Goal: Information Seeking & Learning: Learn about a topic

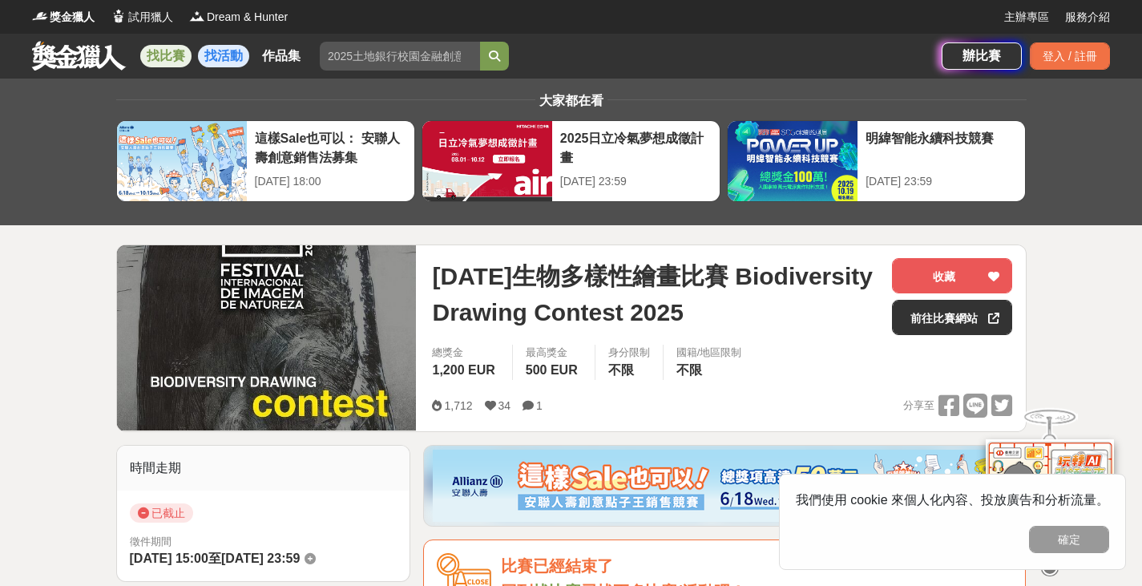
click at [207, 52] on link "找活動" at bounding box center [223, 56] width 51 height 22
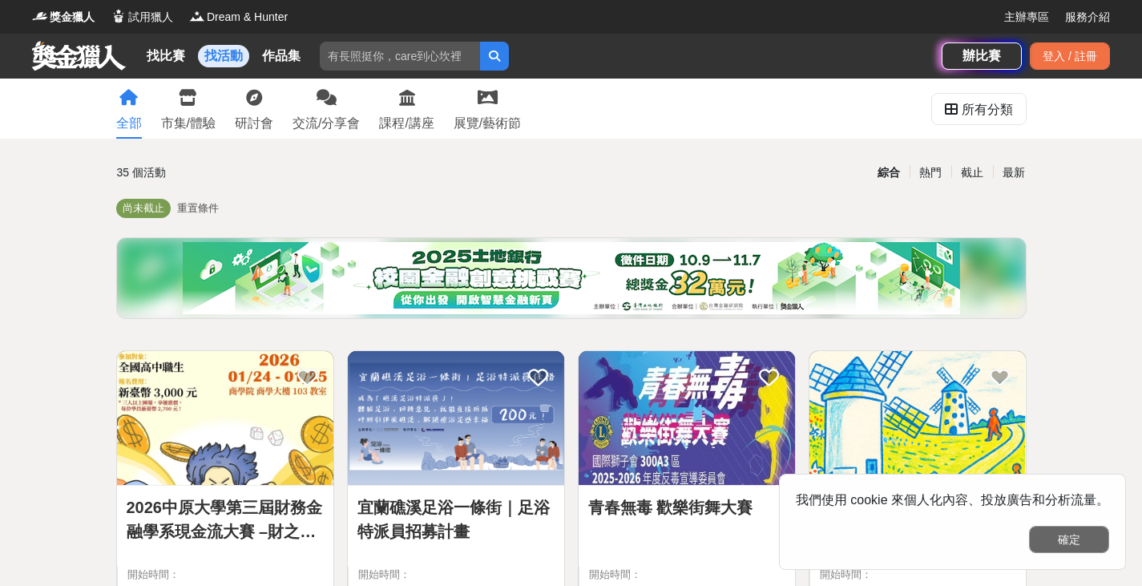
click at [1065, 538] on button "確定" at bounding box center [1069, 539] width 80 height 27
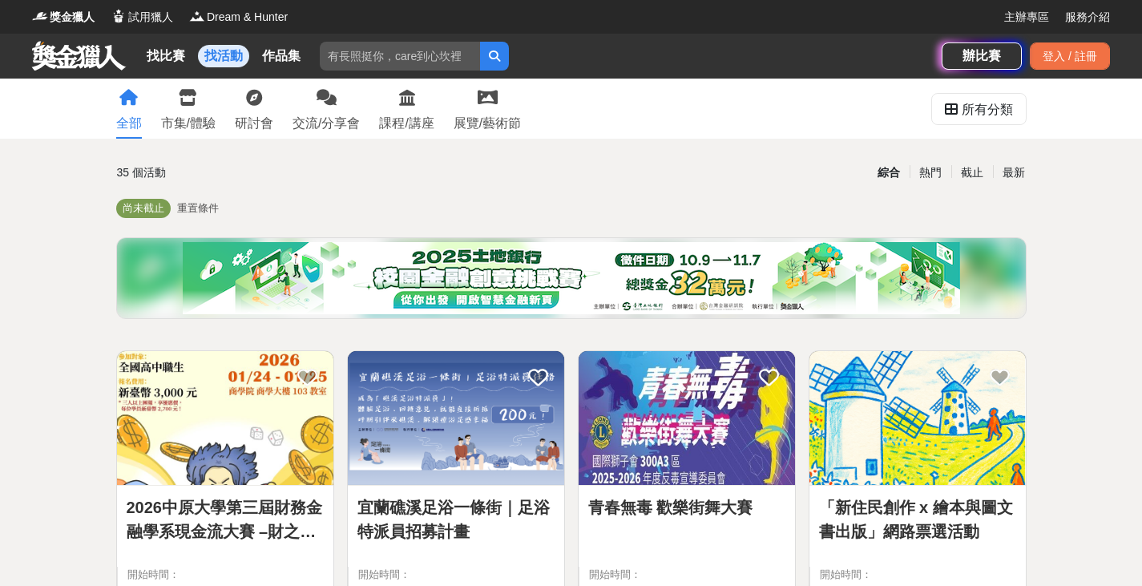
click at [186, 213] on span "重置條件" at bounding box center [198, 208] width 42 height 12
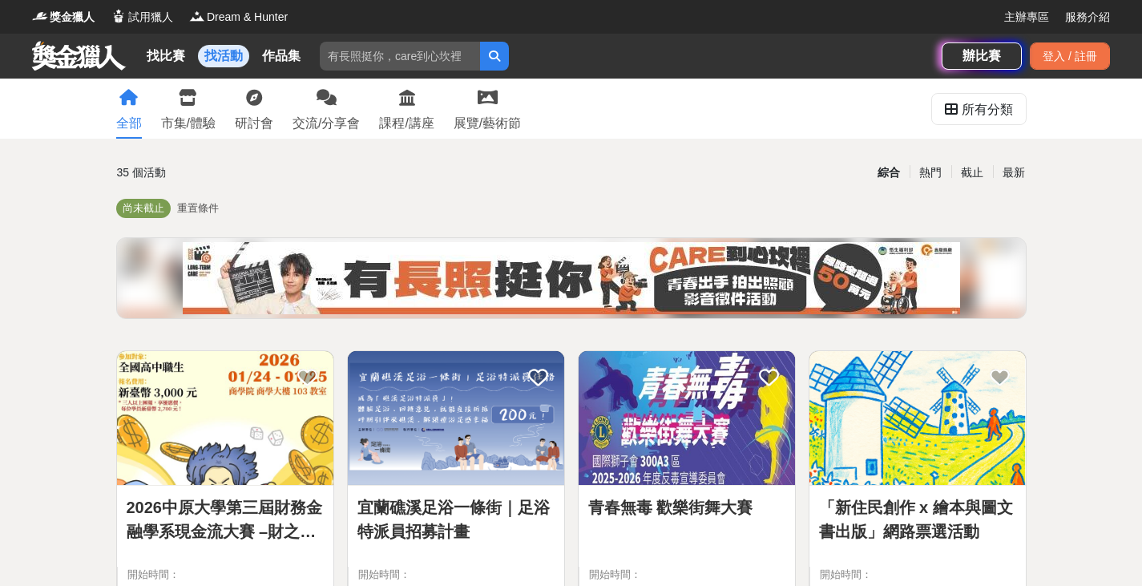
click at [199, 204] on span "重置條件" at bounding box center [198, 208] width 42 height 12
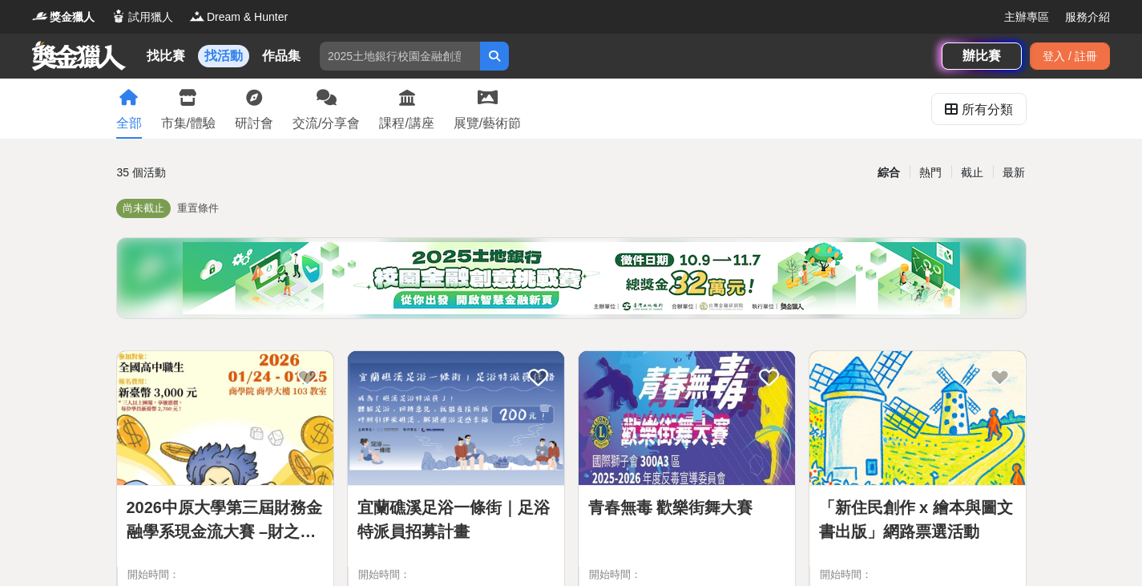
click at [199, 204] on span "重置條件" at bounding box center [198, 208] width 42 height 12
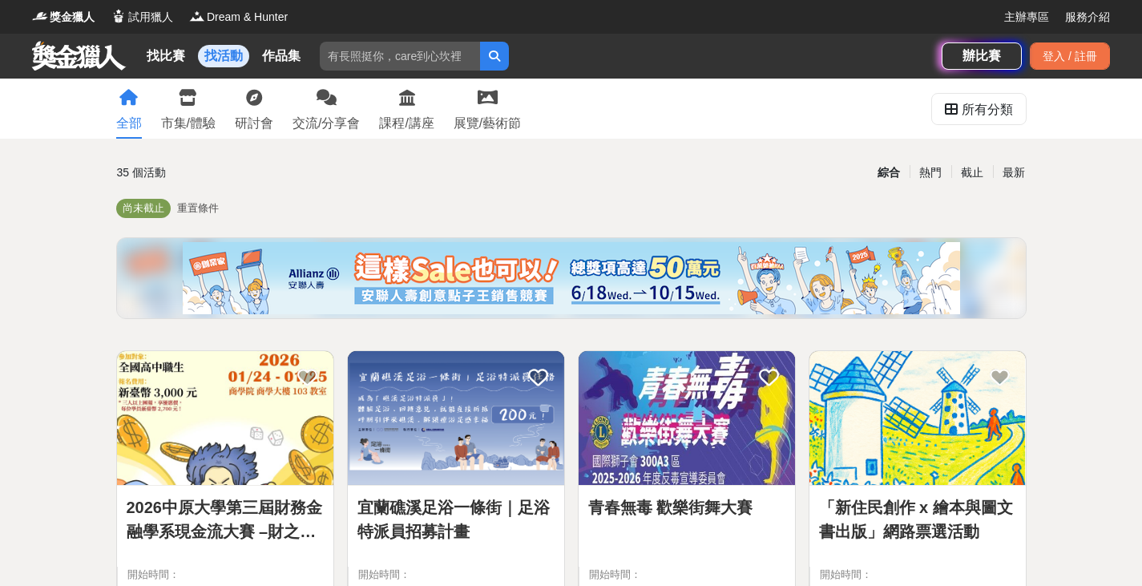
click at [199, 204] on span "重置條件" at bounding box center [198, 208] width 42 height 12
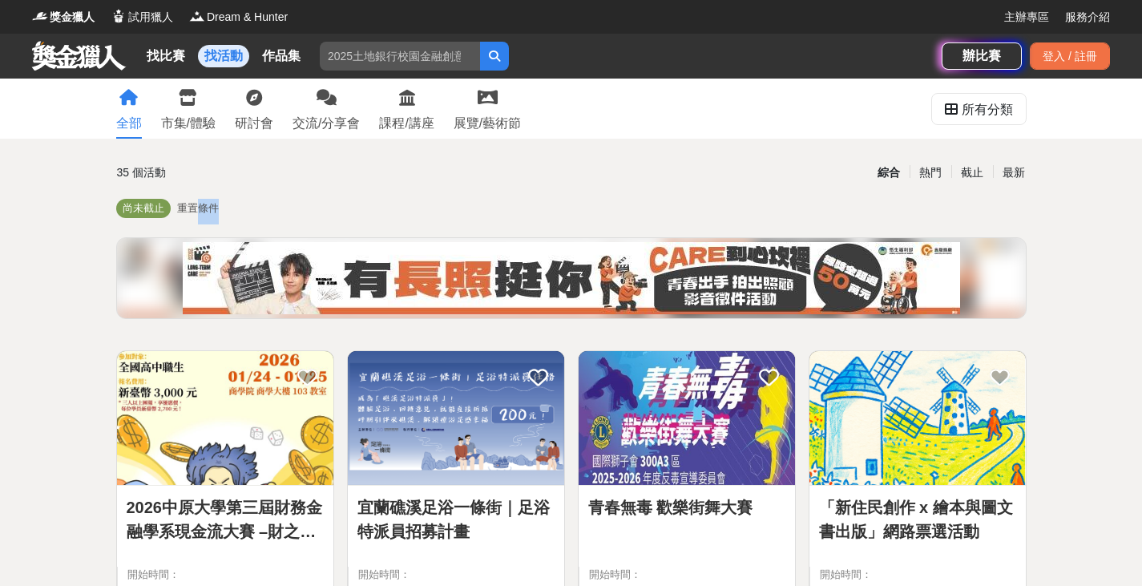
click at [199, 204] on span "重置條件" at bounding box center [198, 208] width 42 height 12
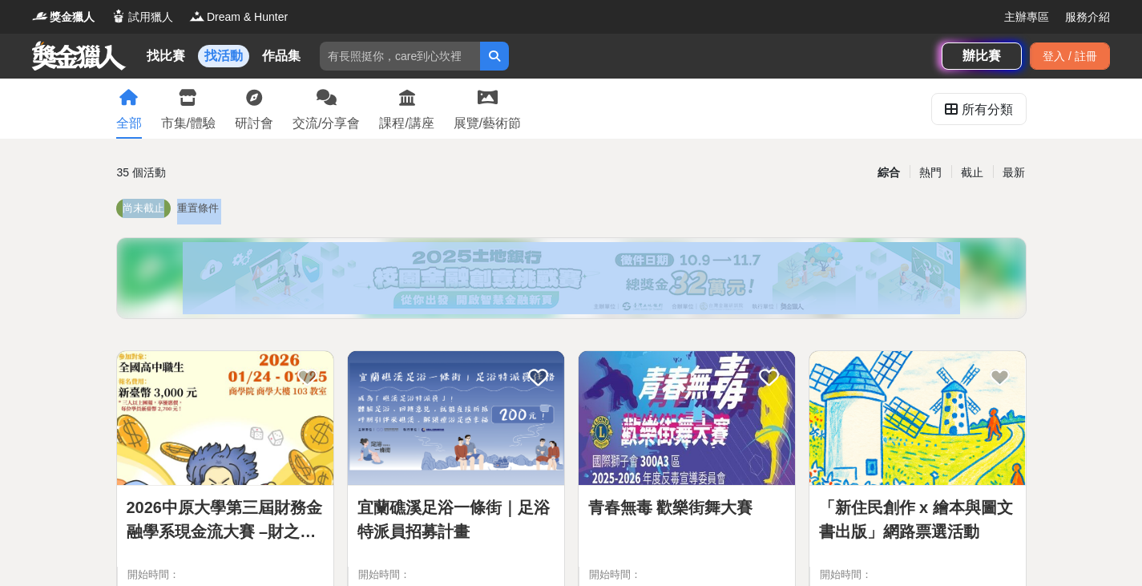
click at [199, 204] on span "重置條件" at bounding box center [198, 208] width 42 height 12
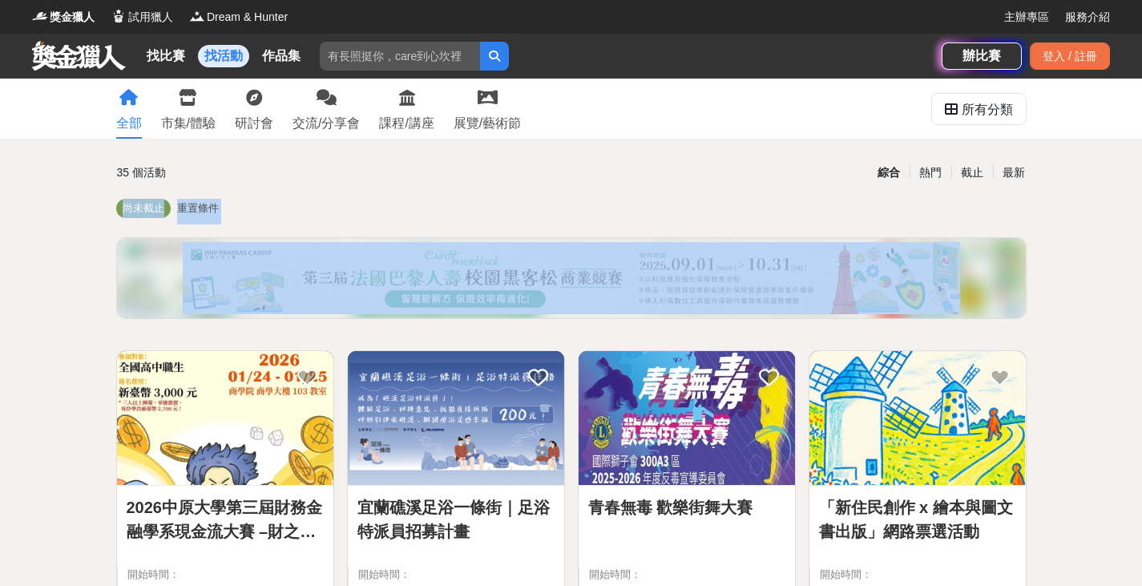
click at [199, 204] on span "重置條件" at bounding box center [198, 208] width 42 height 12
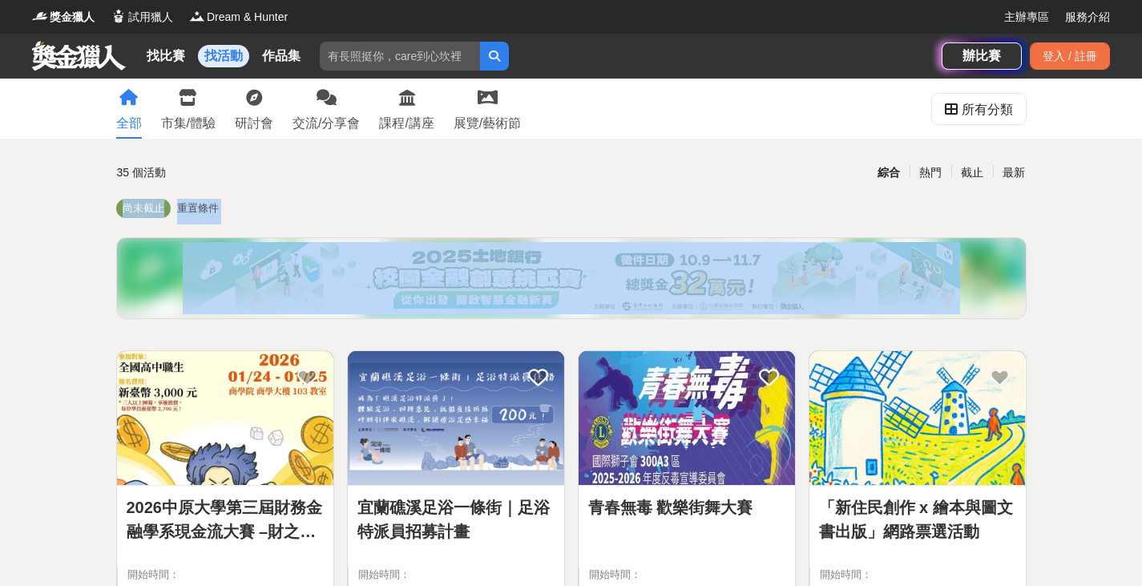
click at [199, 204] on span "重置條件" at bounding box center [198, 208] width 42 height 12
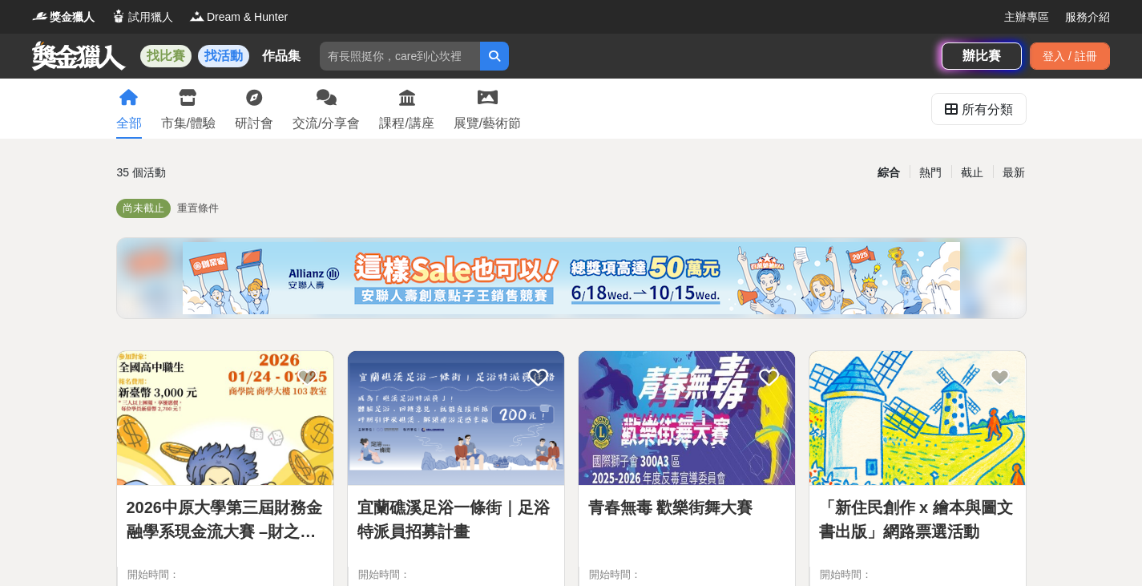
click at [157, 48] on link "找比賽" at bounding box center [165, 56] width 51 height 22
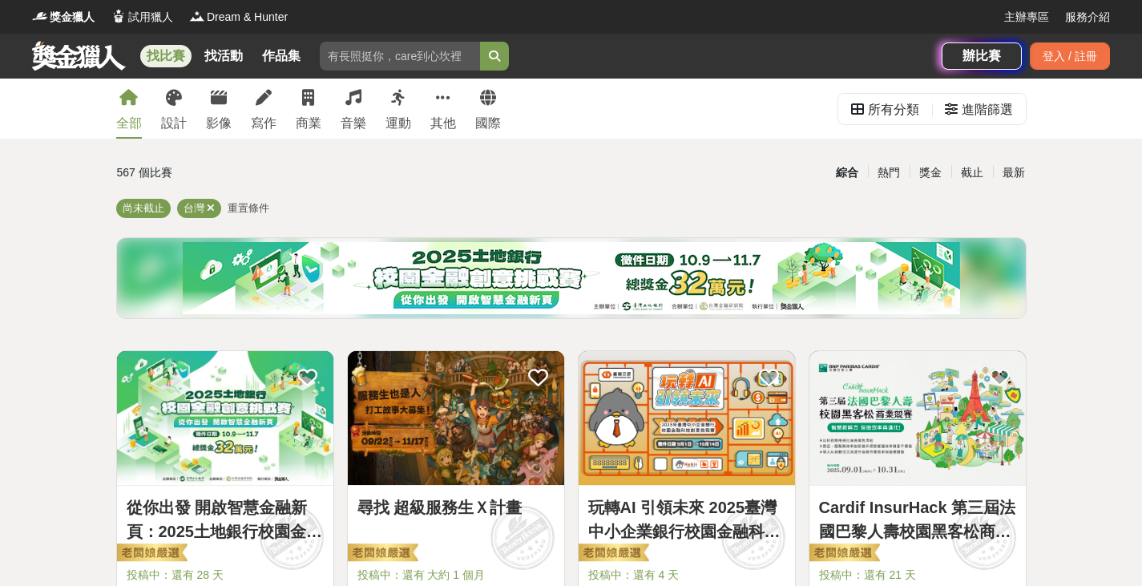
scroll to position [187, 0]
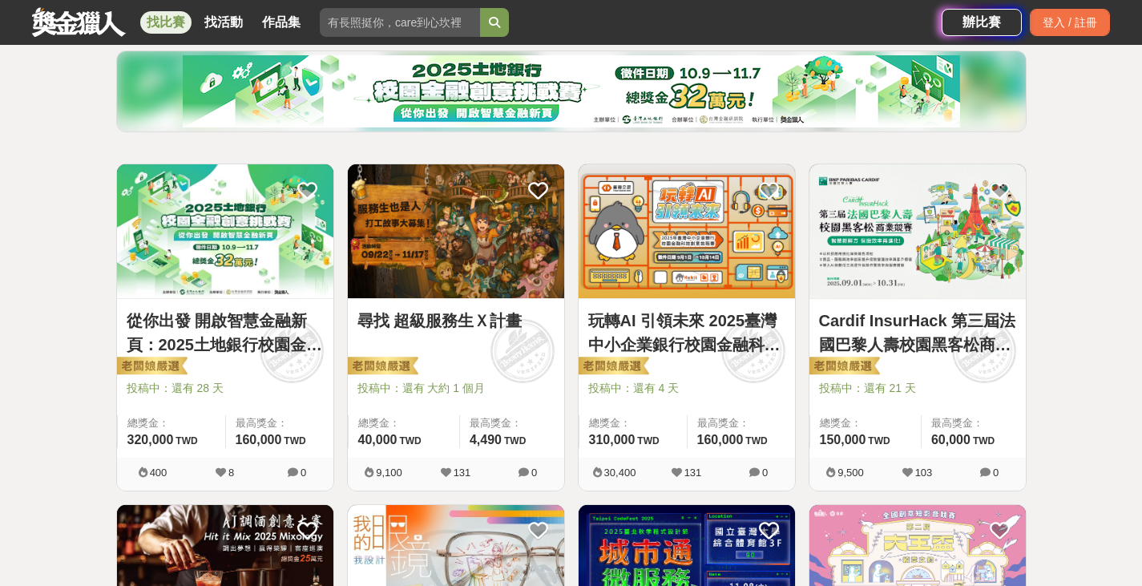
click at [961, 341] on link "Cardif InsurHack 第三屆法國巴黎人壽校園黑客松商業競賽" at bounding box center [917, 332] width 197 height 48
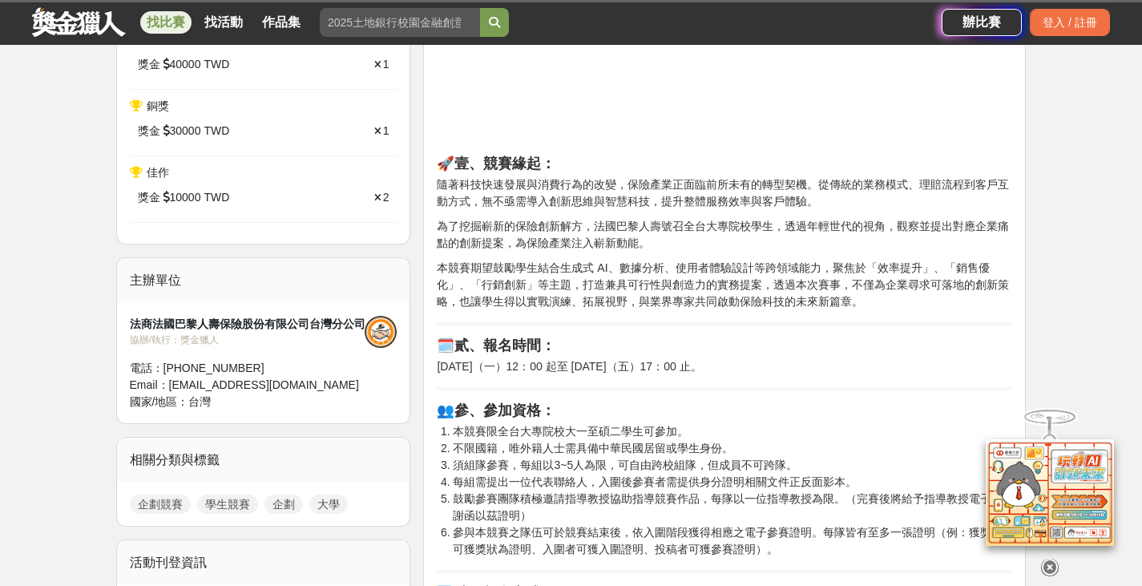
scroll to position [747, 0]
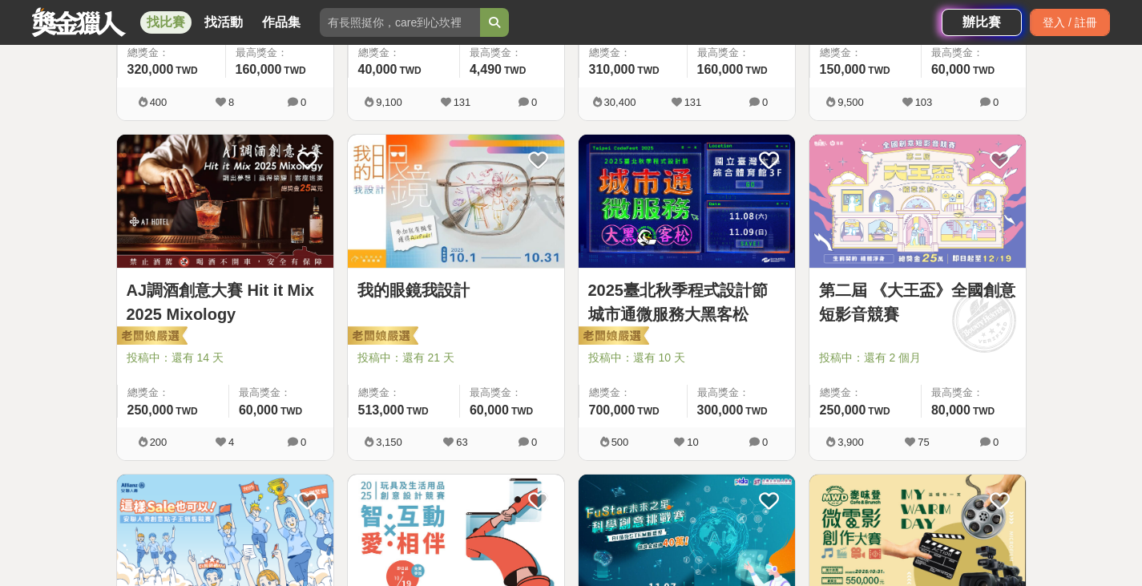
scroll to position [561, 0]
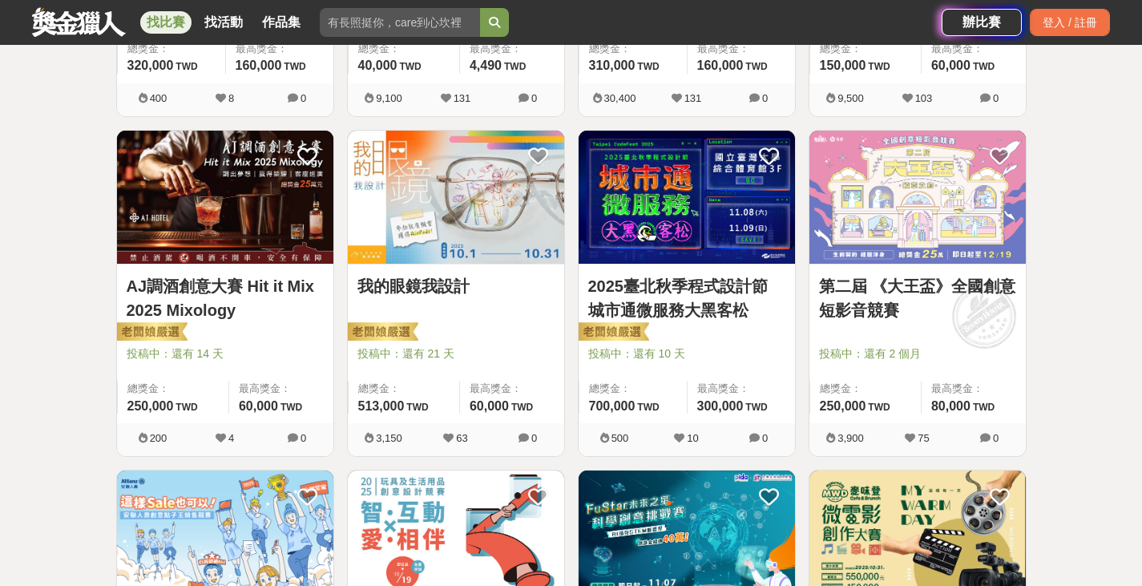
click at [457, 238] on img at bounding box center [456, 198] width 216 height 134
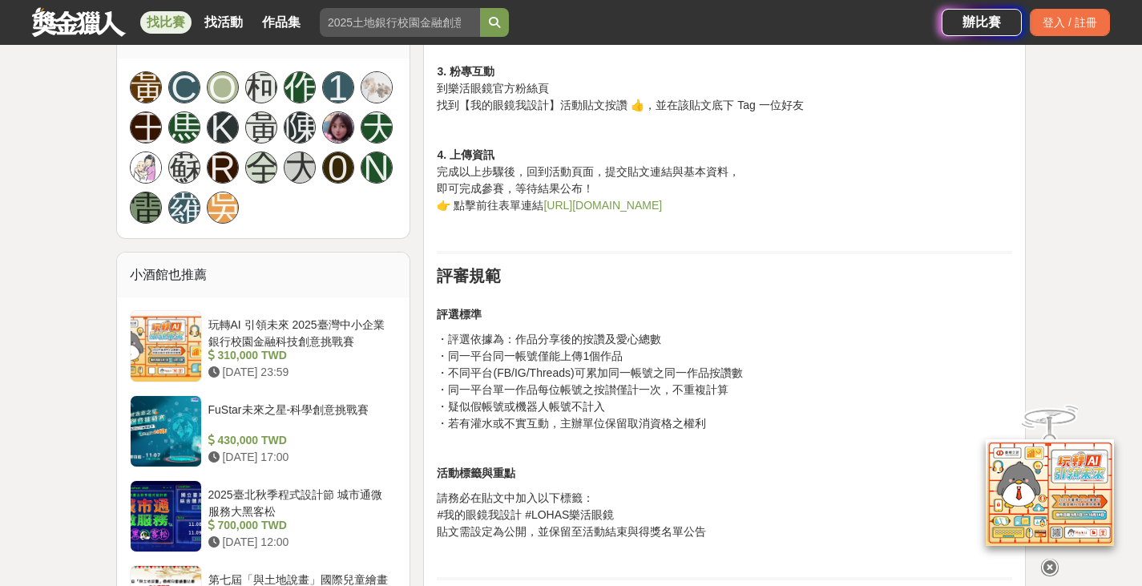
scroll to position [1122, 0]
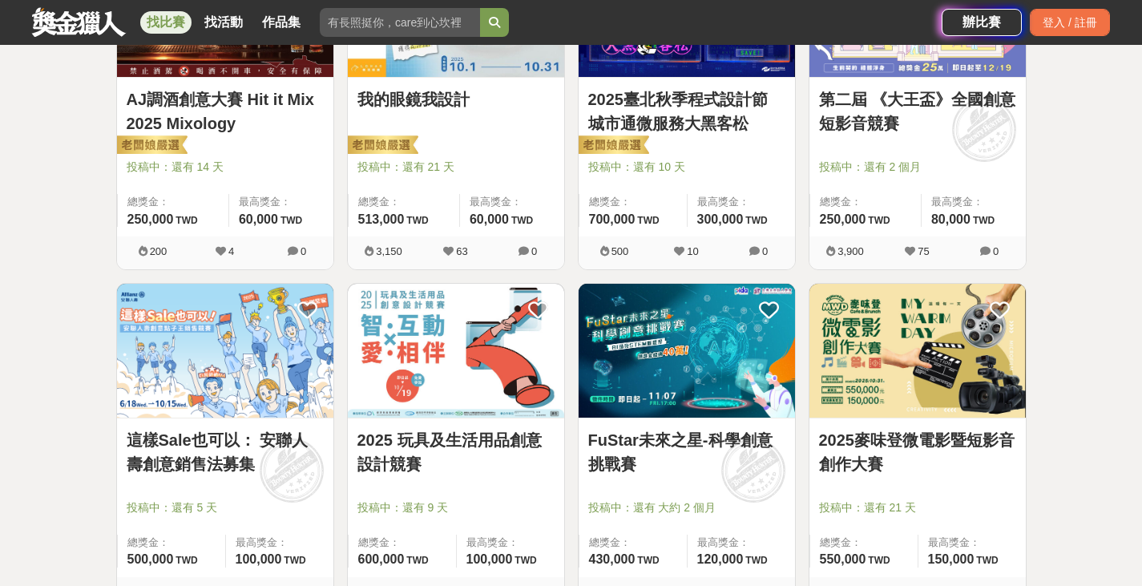
scroll to position [747, 0]
click at [484, 348] on img at bounding box center [456, 351] width 216 height 134
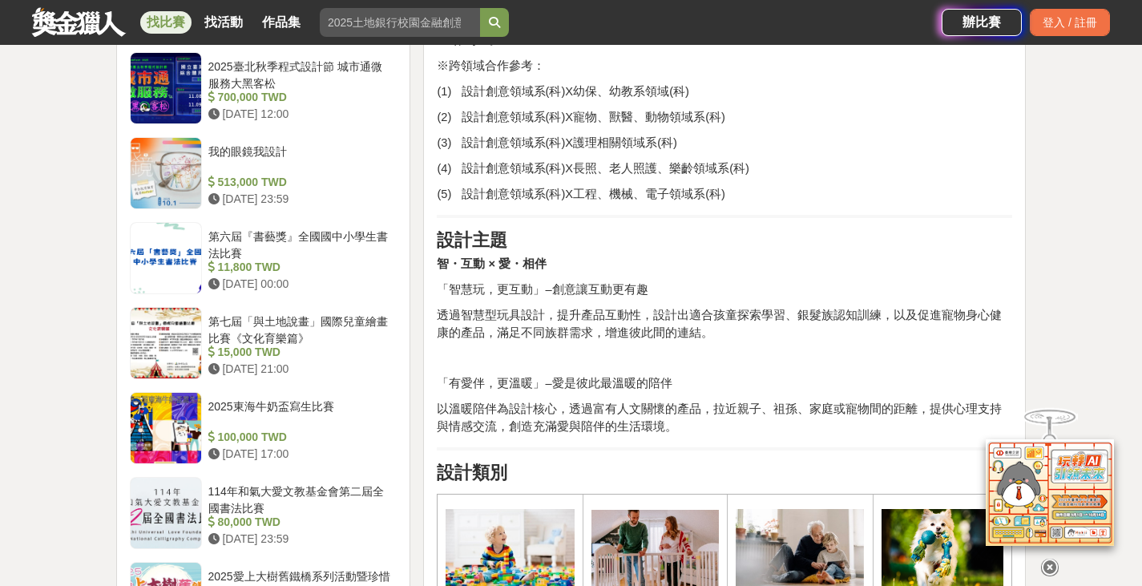
scroll to position [1869, 0]
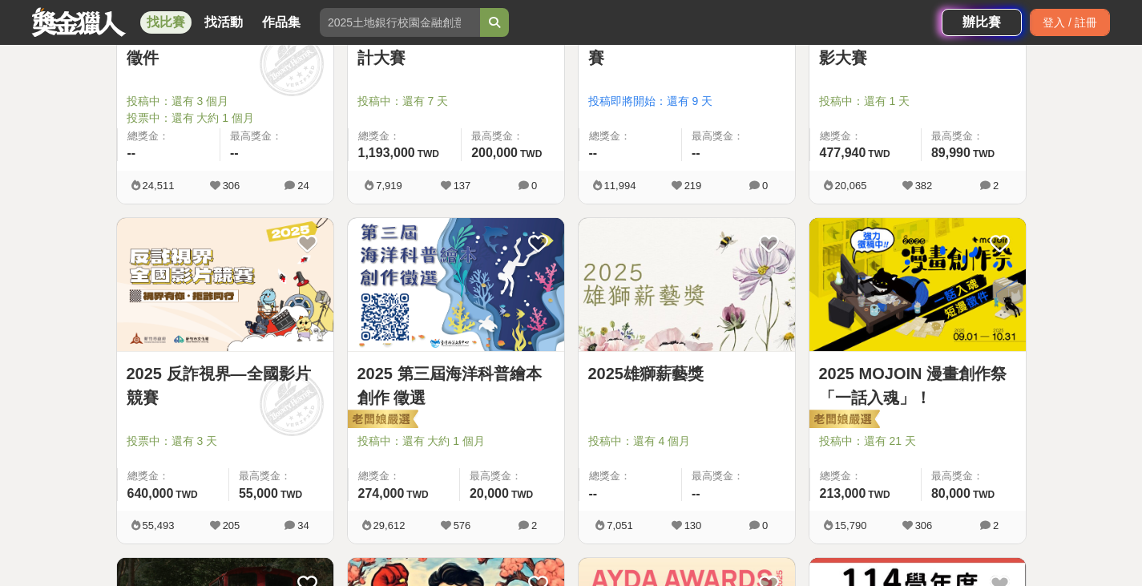
scroll to position [1496, 0]
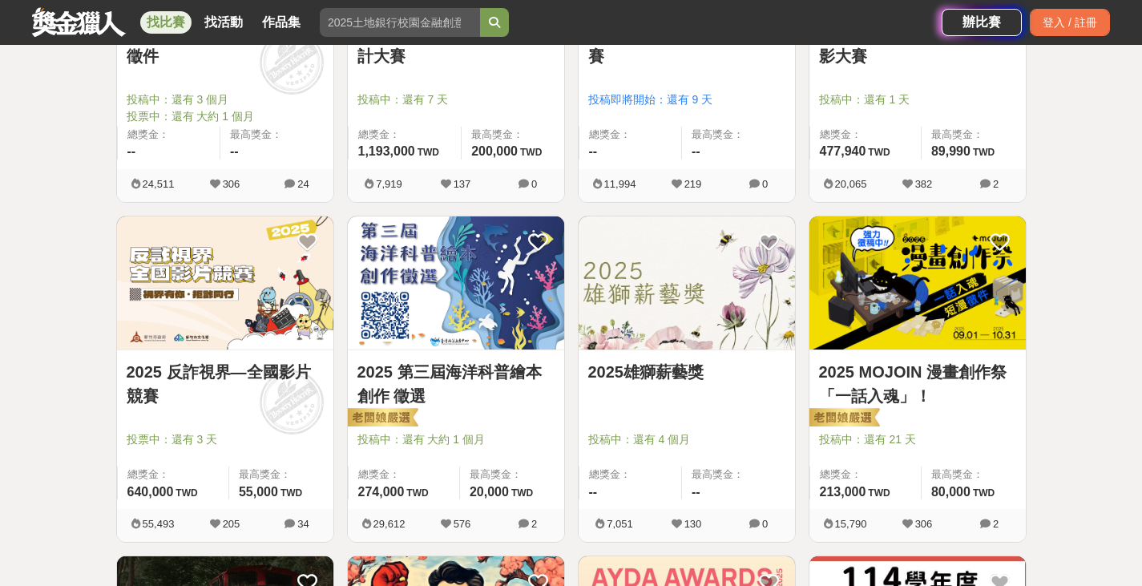
click at [898, 364] on link "2025 MOJOIN 漫畫創作祭「一話入魂」！" at bounding box center [917, 384] width 197 height 48
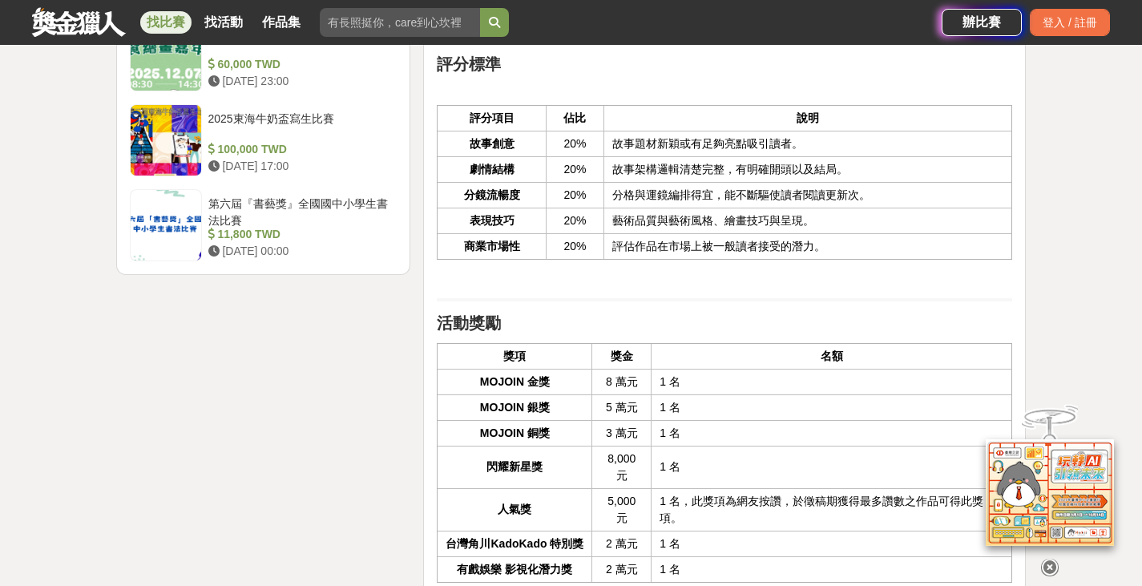
scroll to position [2804, 0]
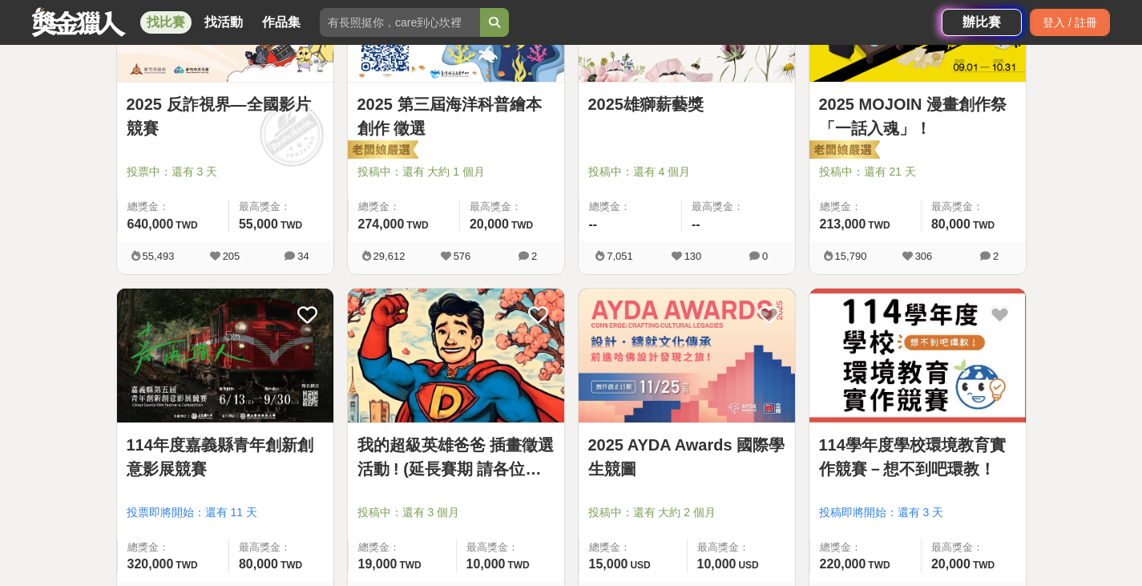
scroll to position [1869, 0]
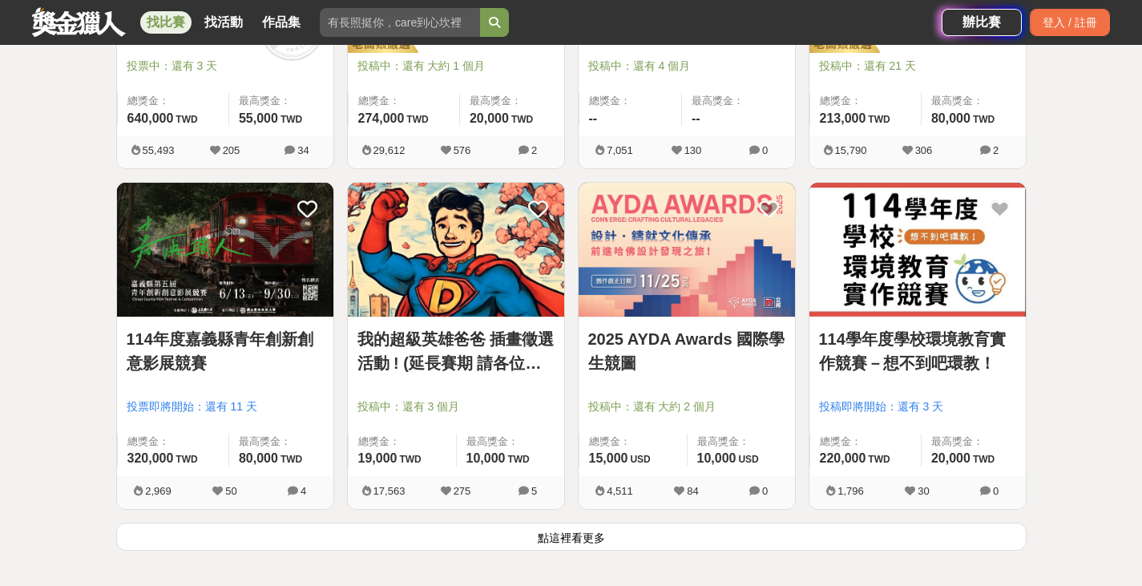
click at [497, 355] on link "我的超級英雄爸爸 插畫徵選活動 ! (延長賽期 請各位踴躍參與)" at bounding box center [455, 351] width 197 height 48
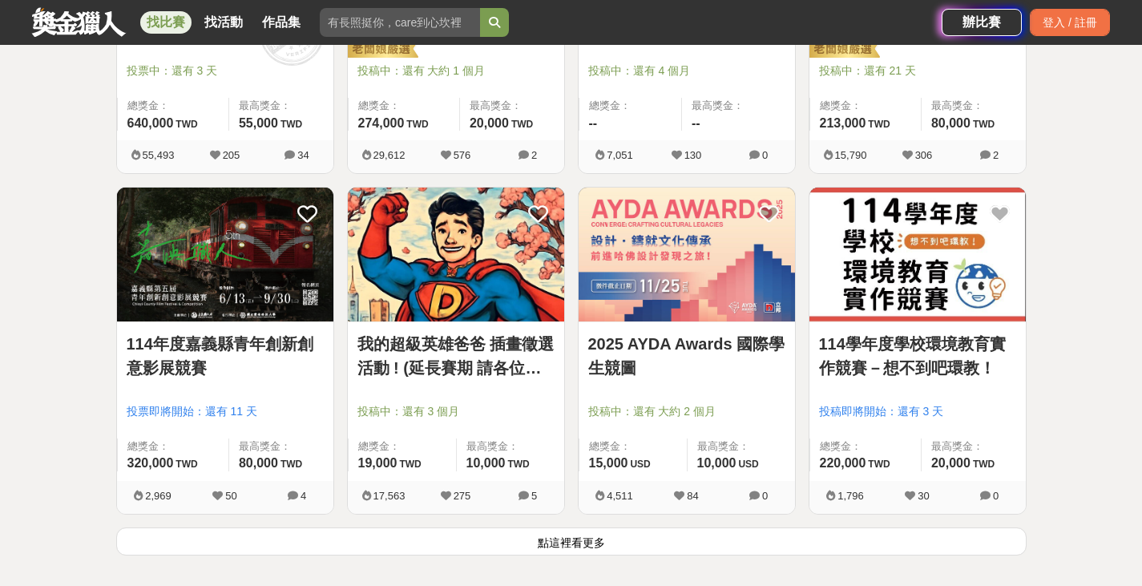
scroll to position [1869, 0]
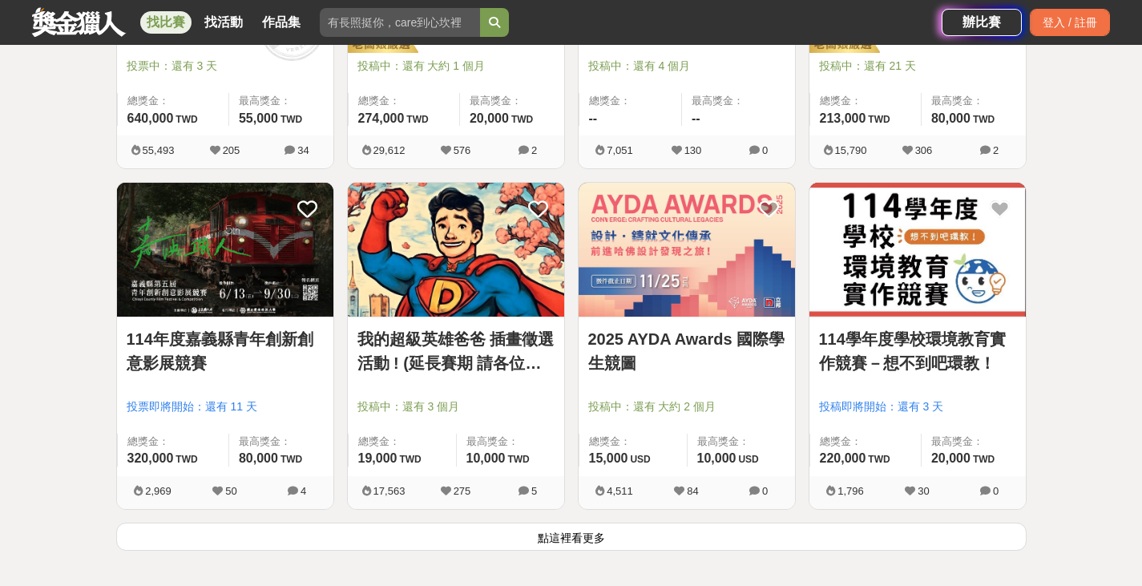
click at [577, 538] on button "點這裡看更多" at bounding box center [571, 536] width 910 height 28
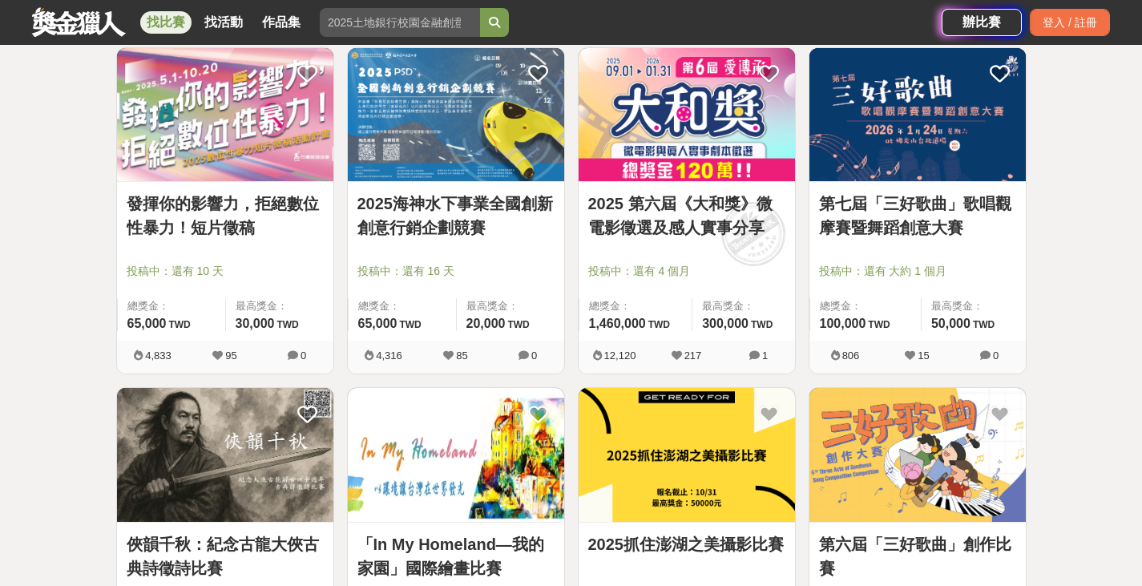
scroll to position [3551, 0]
